Goal: Go to known website: Access a specific website the user already knows

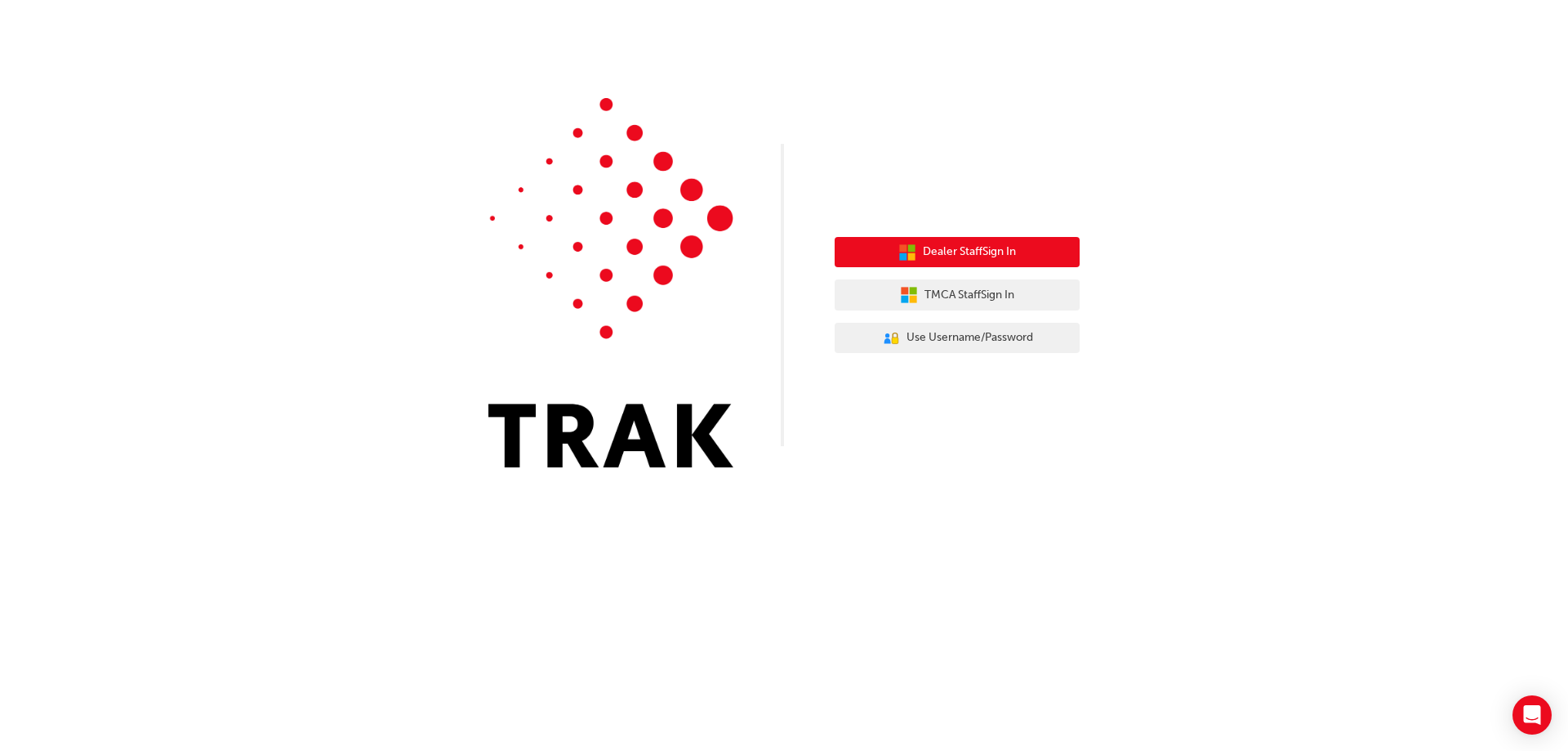
click at [977, 244] on span "Dealer Staff Sign In" at bounding box center [969, 252] width 93 height 19
